Goal: Find specific page/section: Find specific page/section

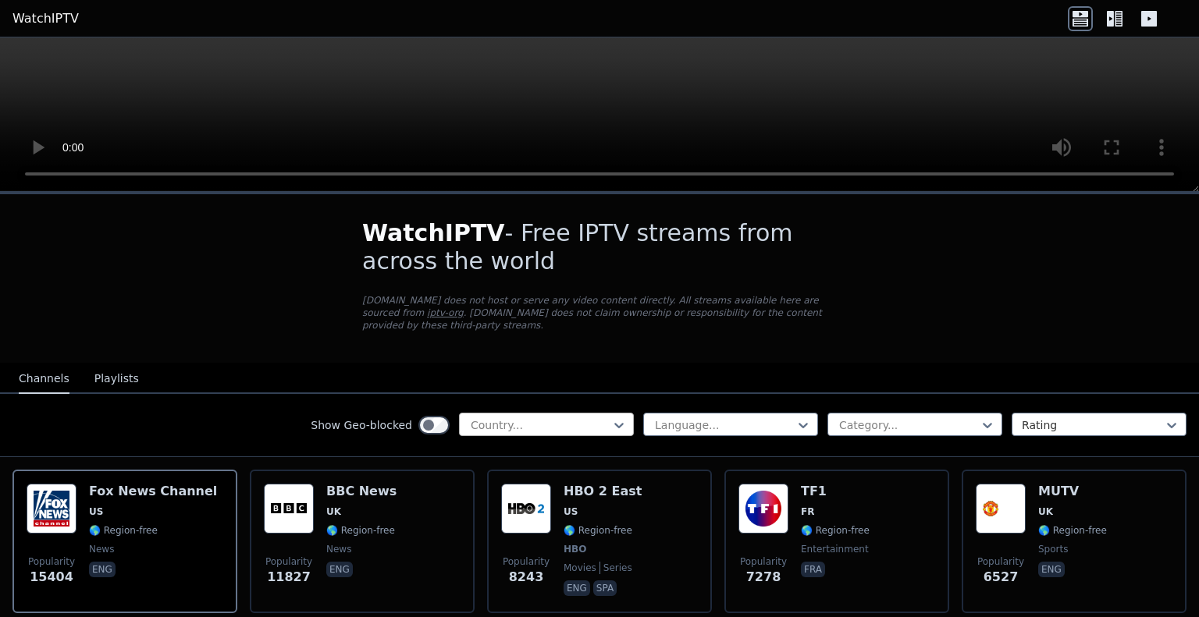
click at [549, 418] on div at bounding box center [540, 426] width 142 height 16
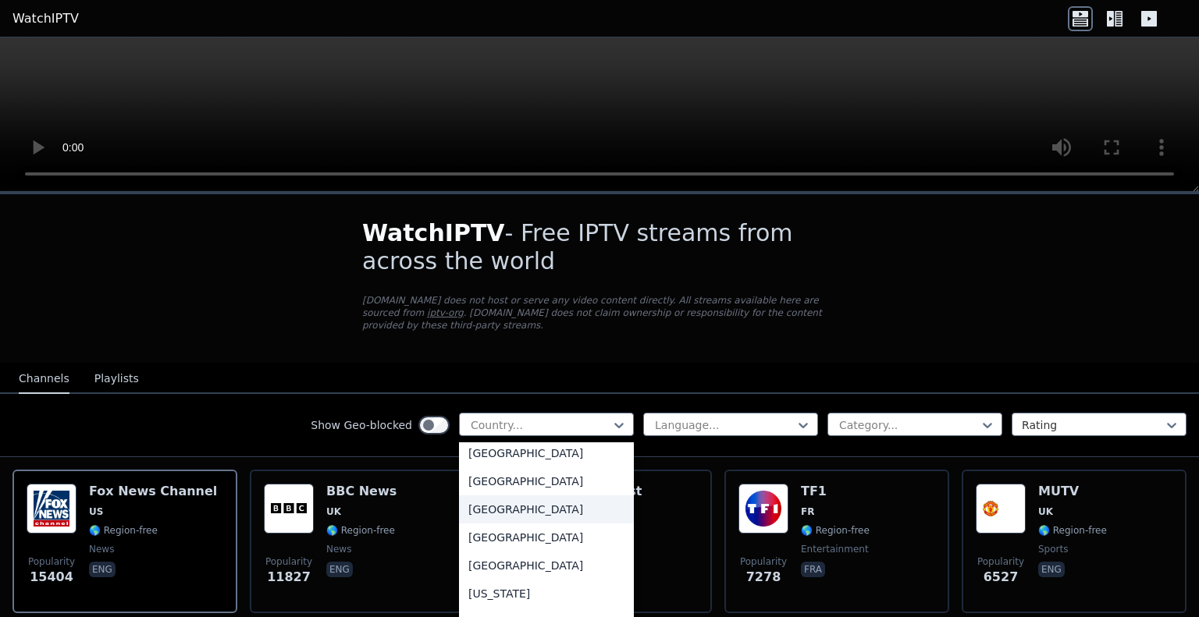
scroll to position [1833, 0]
click at [497, 457] on div "[GEOGRAPHIC_DATA]" at bounding box center [546, 453] width 175 height 28
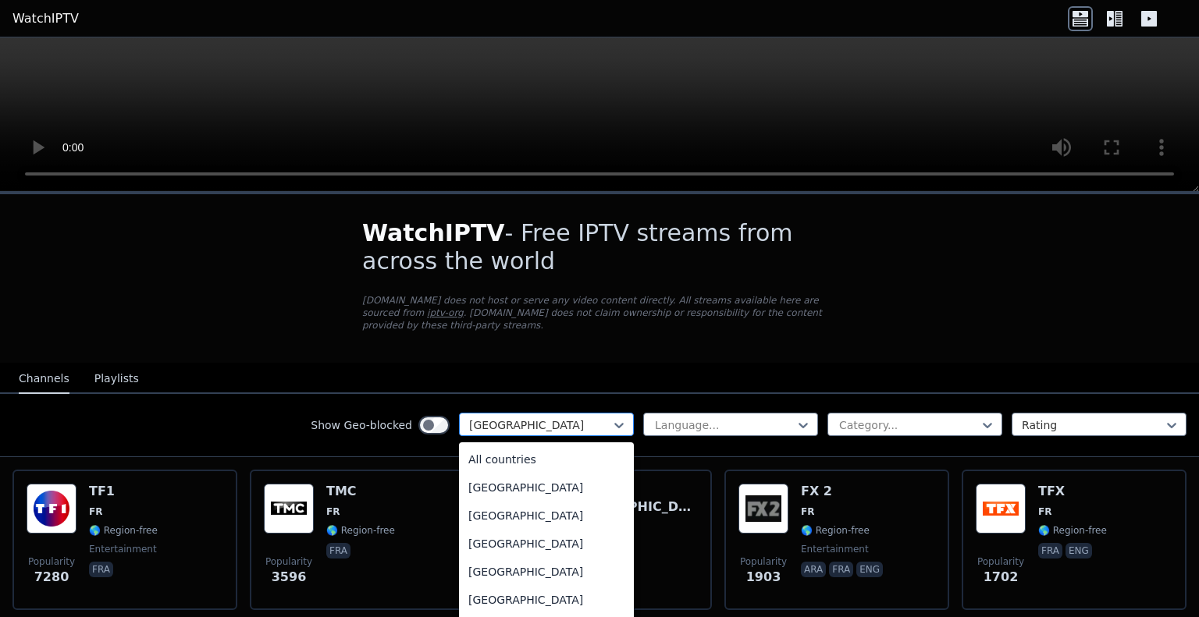
click at [615, 415] on div "[GEOGRAPHIC_DATA]" at bounding box center [546, 424] width 175 height 23
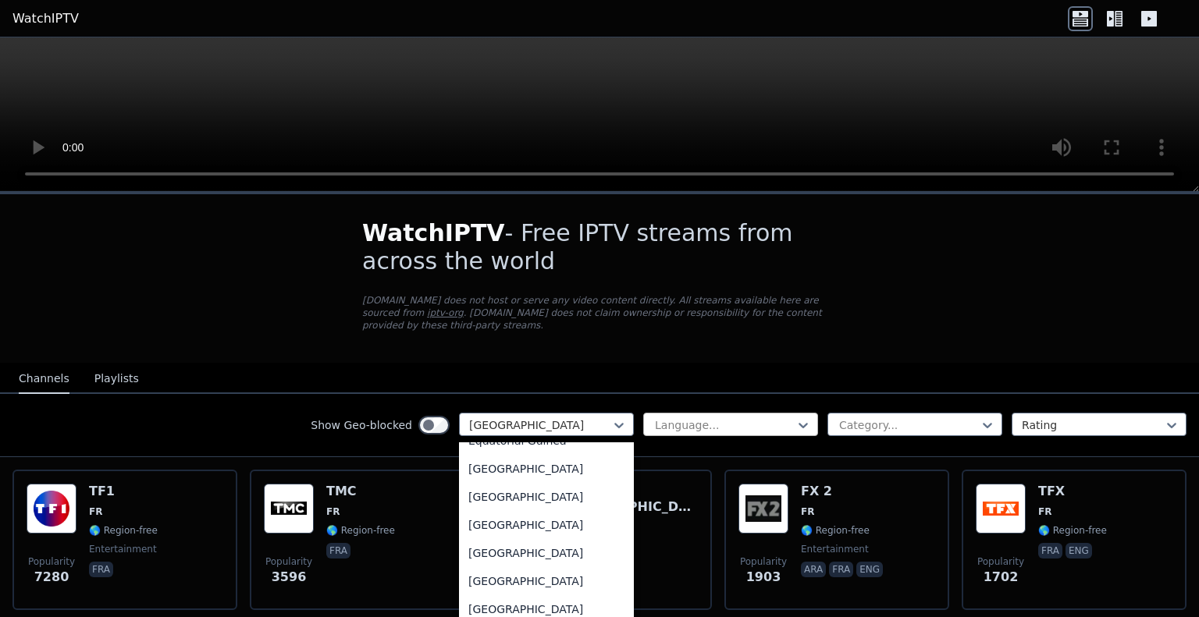
click at [684, 418] on div at bounding box center [724, 426] width 142 height 16
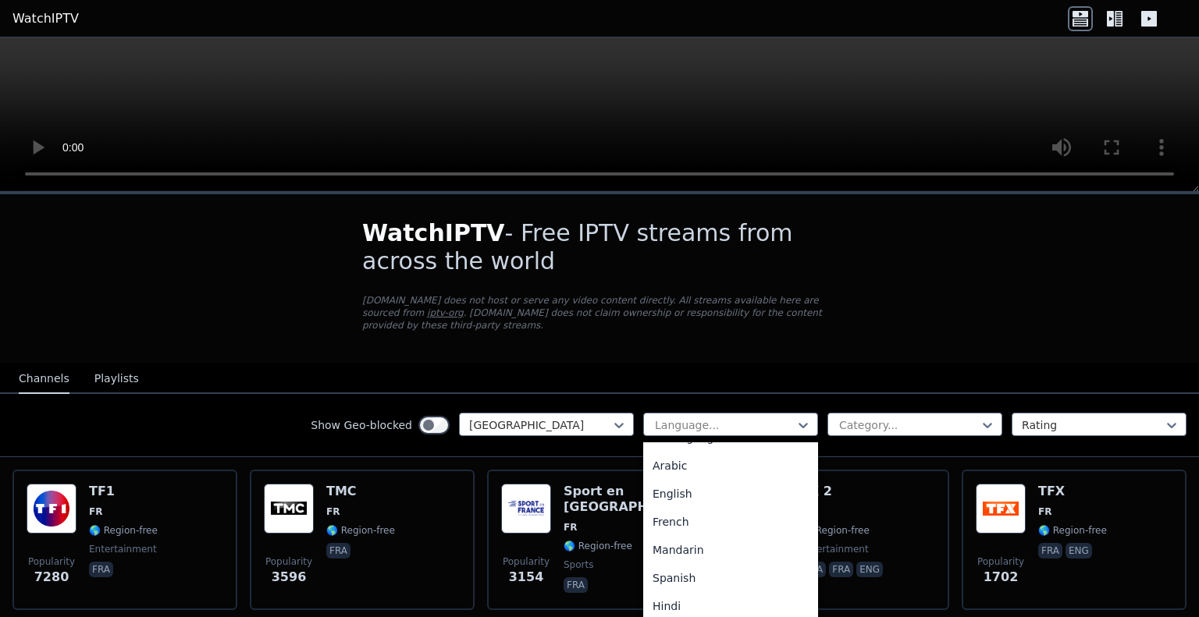
scroll to position [19, 0]
click at [674, 511] on div "French" at bounding box center [730, 525] width 175 height 28
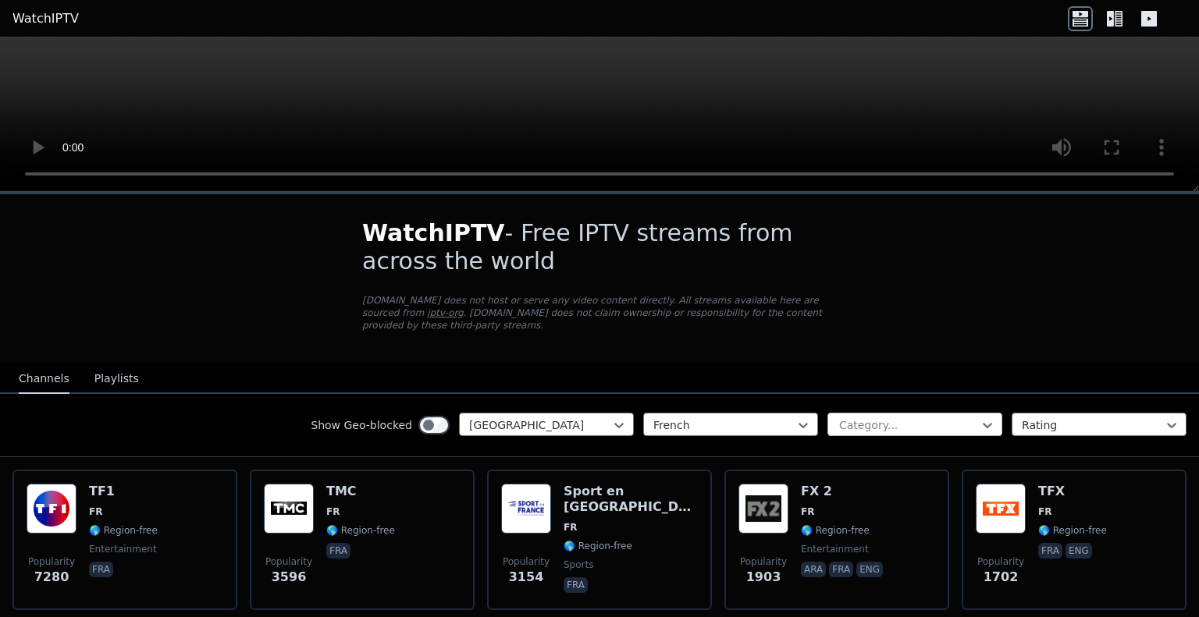
click at [873, 418] on div at bounding box center [908, 426] width 142 height 16
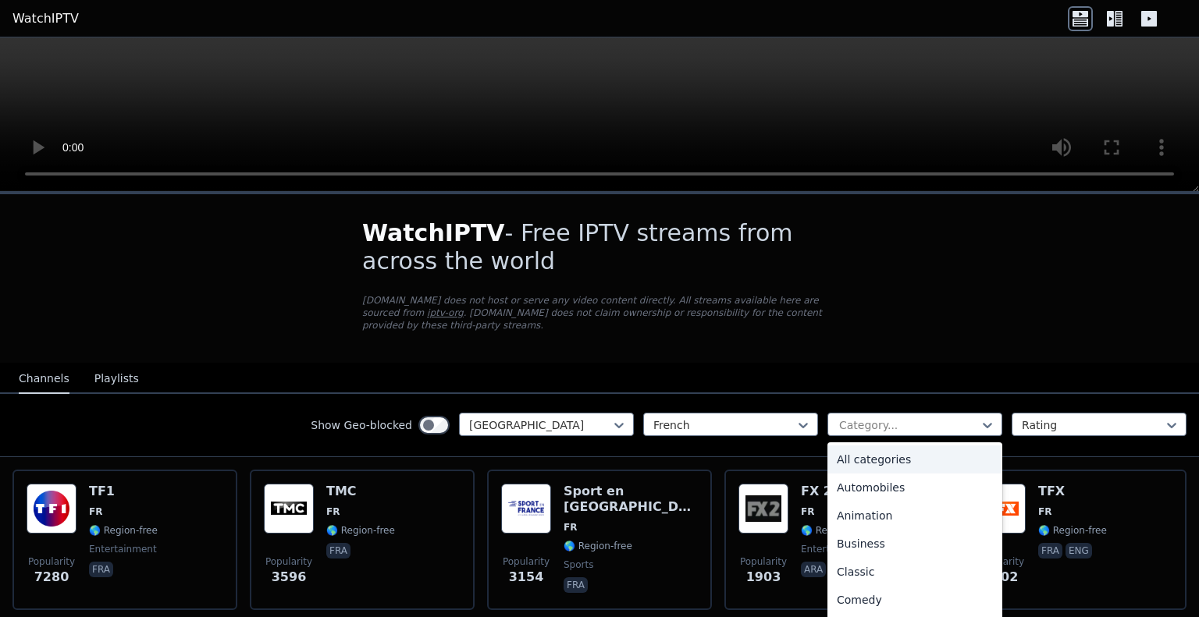
click at [877, 449] on div "All categories" at bounding box center [914, 460] width 175 height 28
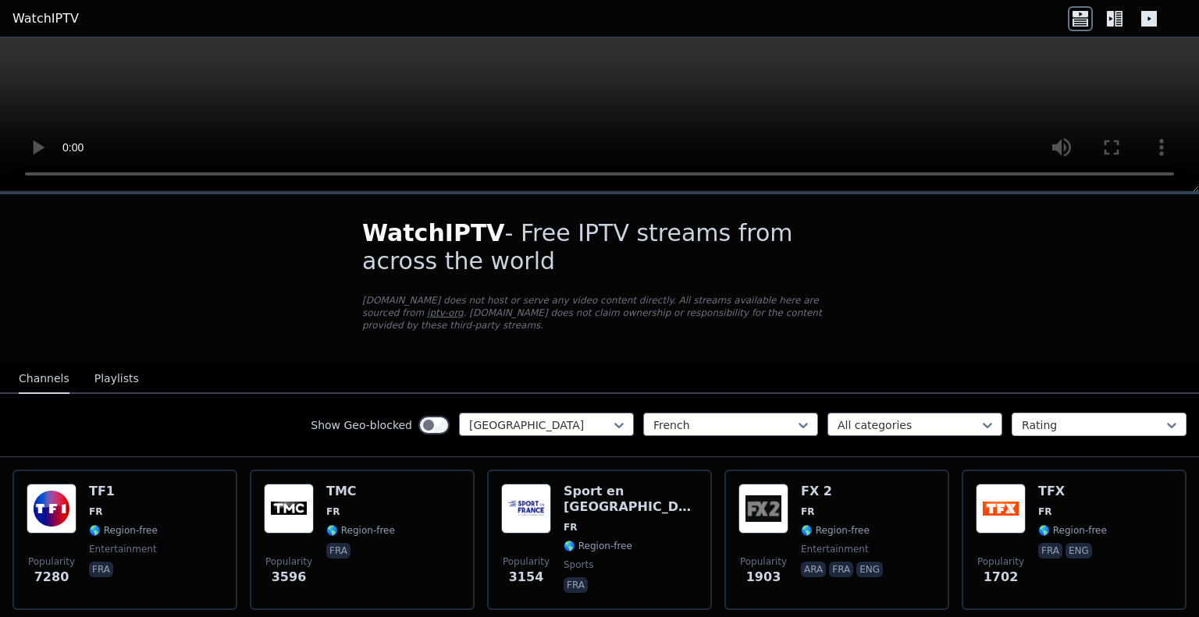
click at [1027, 418] on div at bounding box center [1093, 426] width 142 height 16
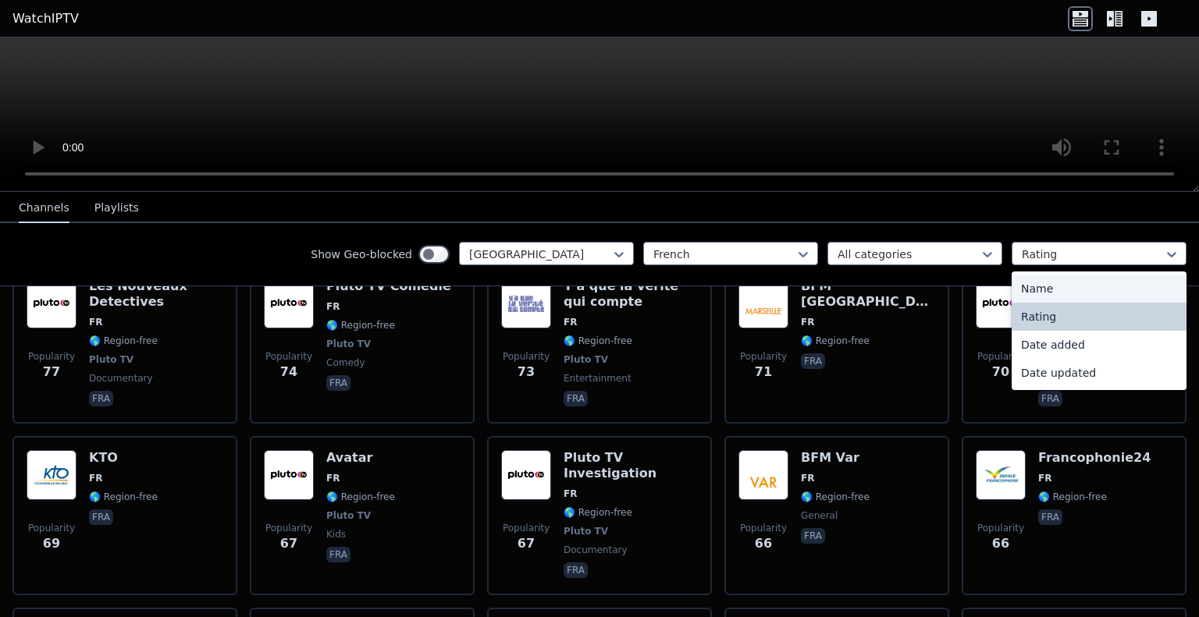
scroll to position [2512, 0]
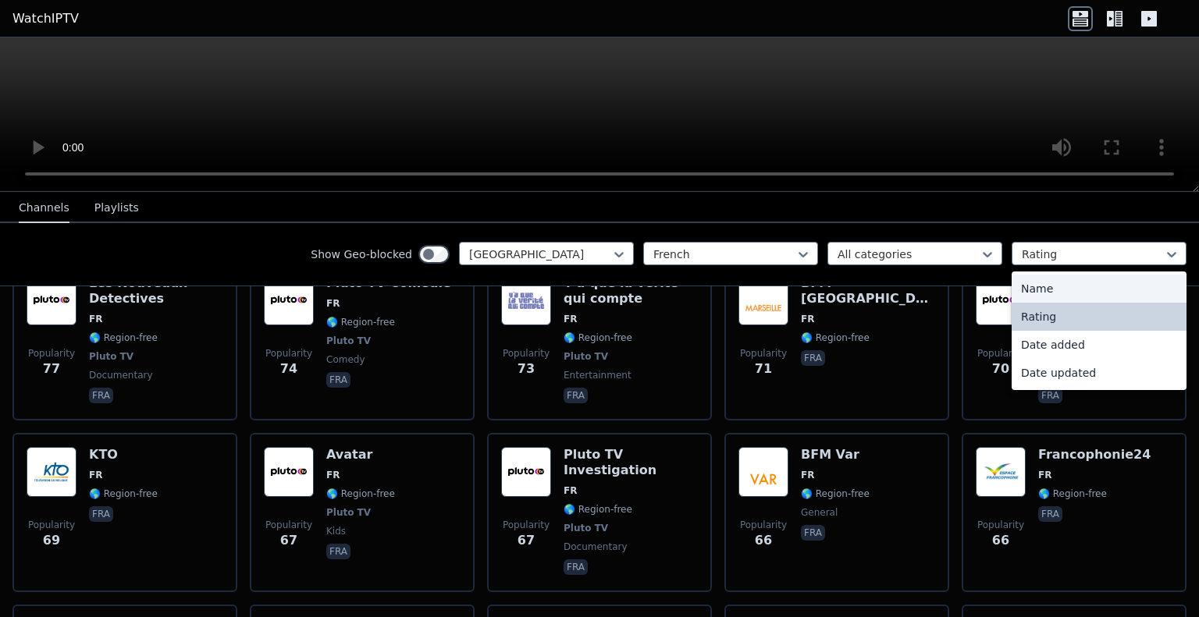
click at [1064, 283] on div "Name" at bounding box center [1098, 289] width 175 height 28
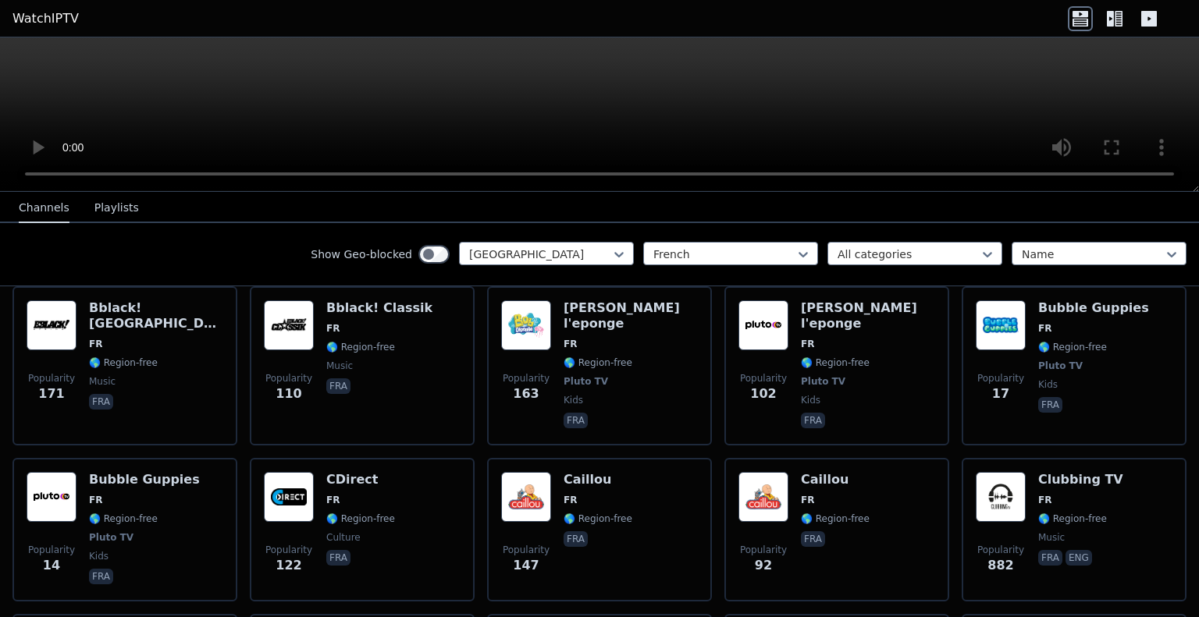
scroll to position [1114, 0]
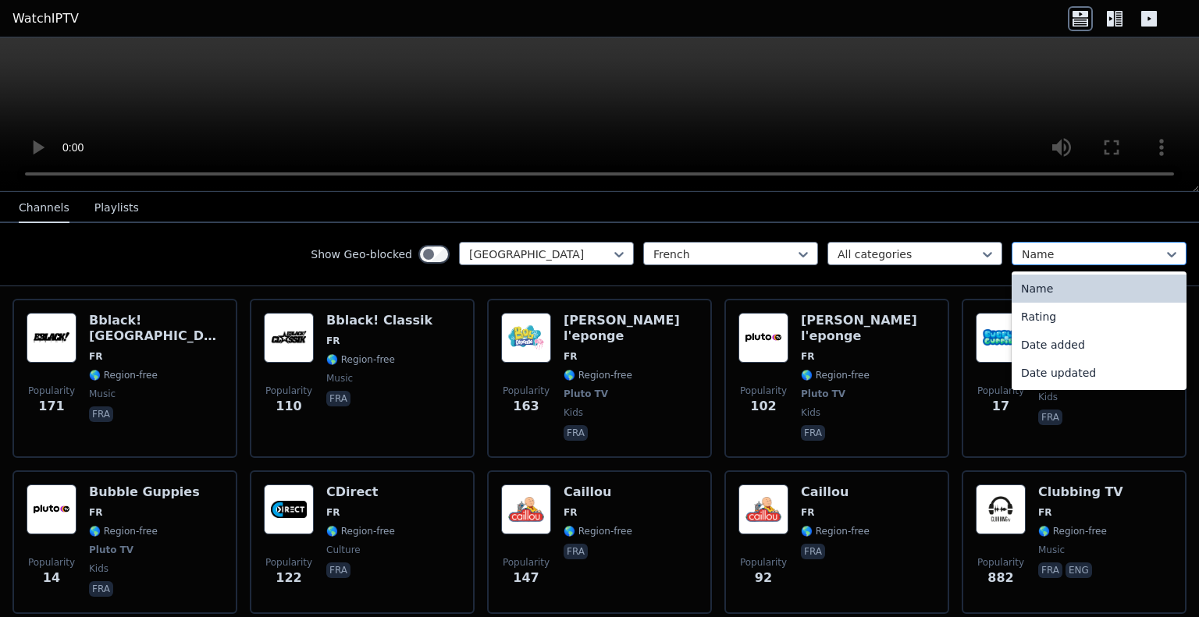
click at [1065, 258] on div at bounding box center [1093, 255] width 142 height 16
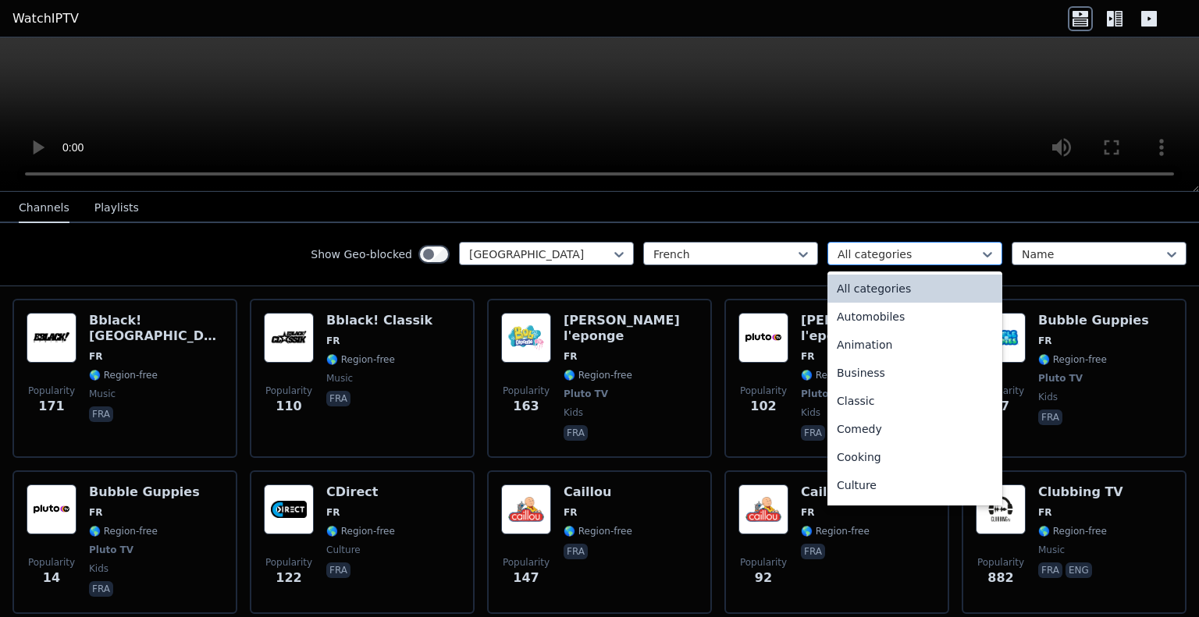
click at [922, 242] on div "All categories" at bounding box center [914, 253] width 175 height 23
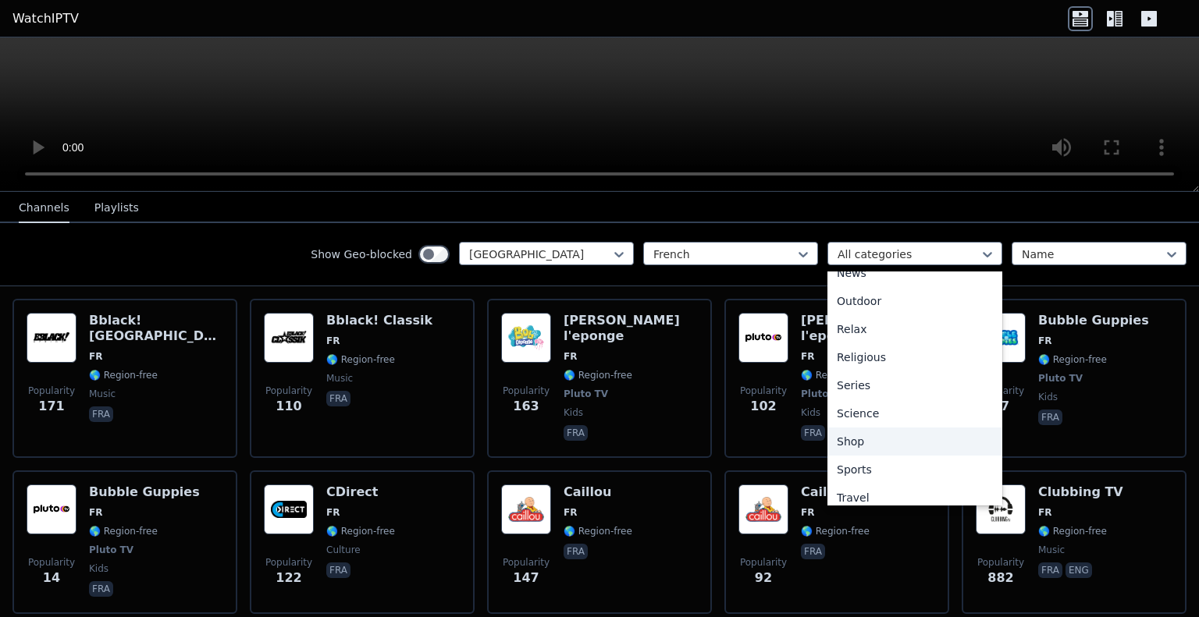
scroll to position [531, 0]
drag, startPoint x: 876, startPoint y: 411, endPoint x: 871, endPoint y: 432, distance: 21.0
click at [871, 432] on div "All categories Automobiles Animation Business Classic Comedy Cooking Culture Do…" at bounding box center [914, 389] width 175 height 234
click at [871, 432] on div "Sports" at bounding box center [914, 432] width 175 height 28
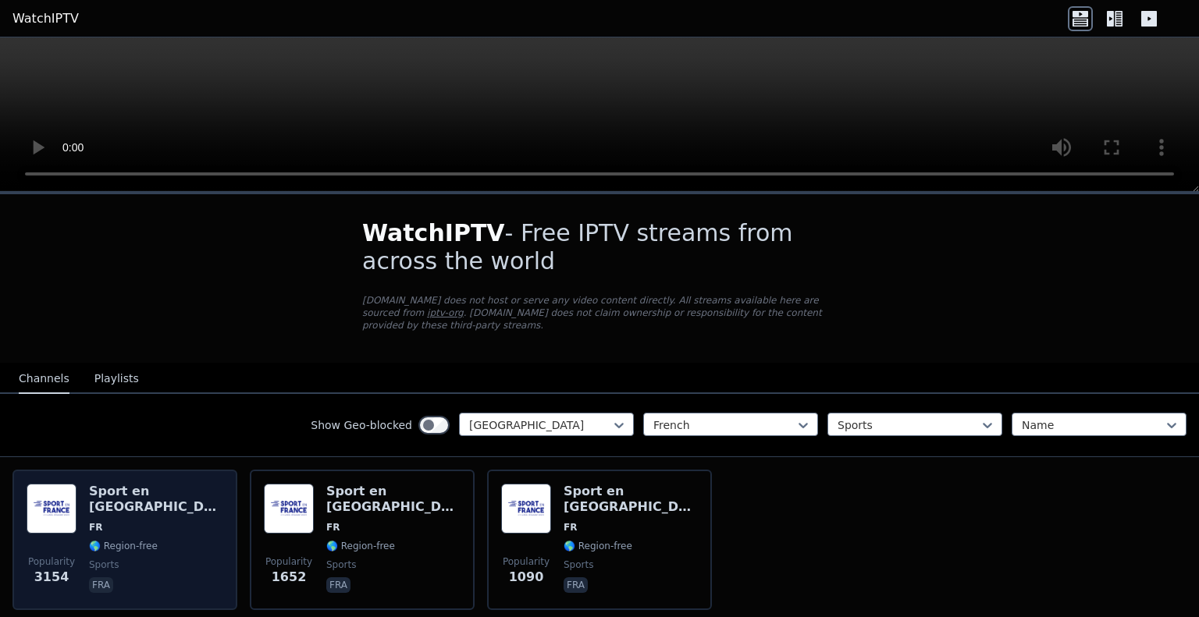
click at [130, 521] on span "FR" at bounding box center [156, 527] width 134 height 12
